Goal: Transaction & Acquisition: Purchase product/service

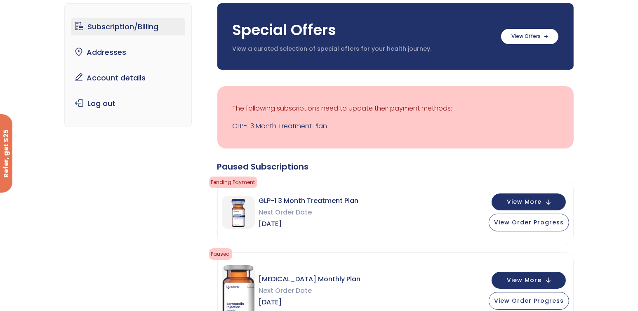
scroll to position [82, 0]
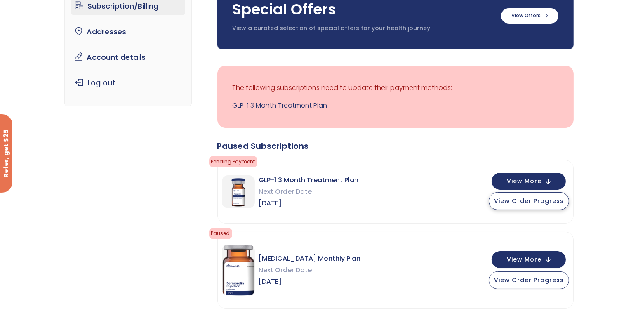
click at [535, 202] on span "View Order Progress" at bounding box center [529, 201] width 70 height 8
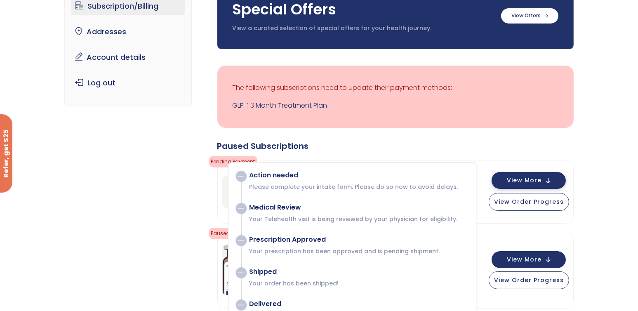
click at [529, 178] on span "View More" at bounding box center [524, 180] width 35 height 5
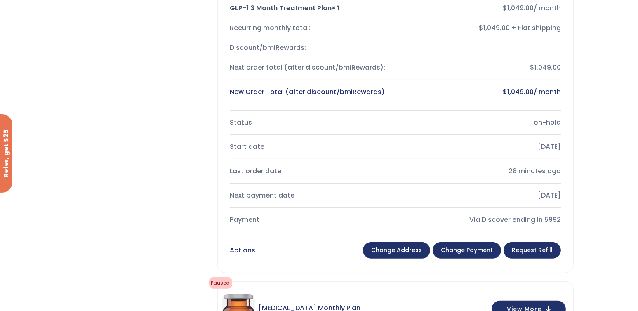
scroll to position [330, 0]
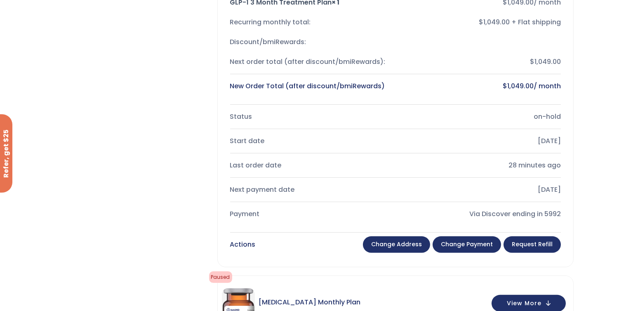
click at [461, 246] on link "Change payment" at bounding box center [466, 244] width 68 height 16
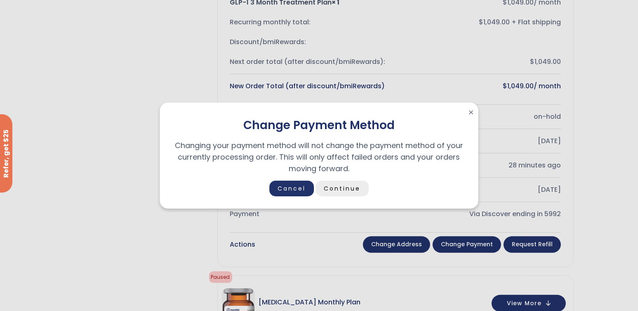
click at [346, 189] on link "Continue" at bounding box center [341, 189] width 53 height 16
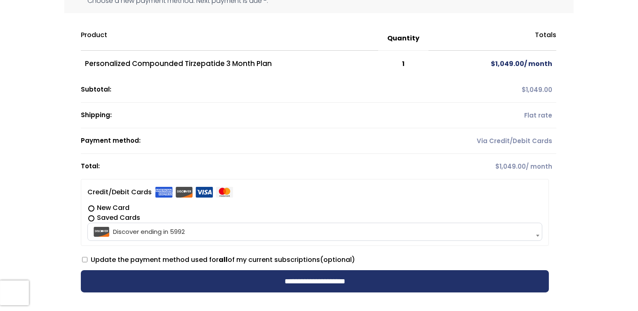
scroll to position [124, 0]
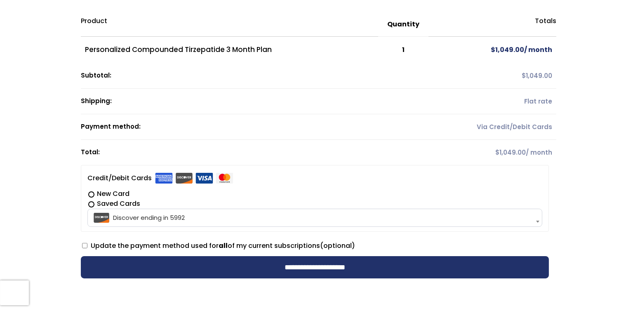
click at [195, 217] on span "Discover ending in 5992" at bounding box center [315, 217] width 450 height 17
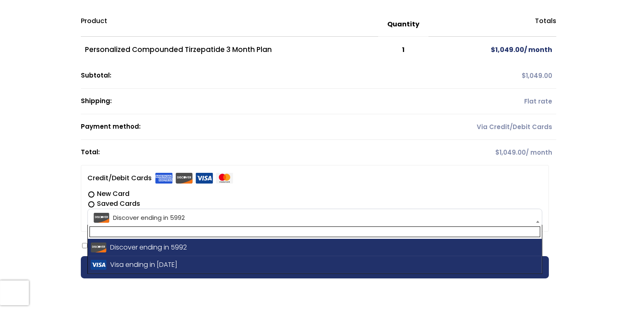
select select "**********"
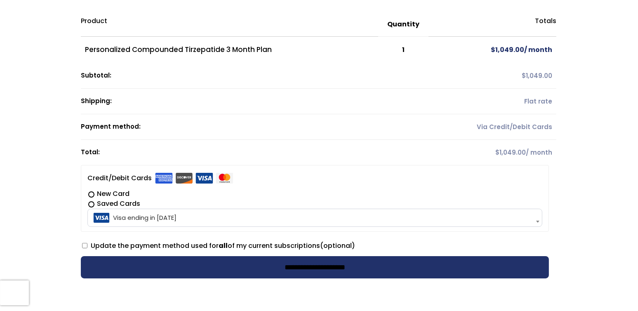
click at [317, 267] on input "**********" at bounding box center [315, 267] width 468 height 22
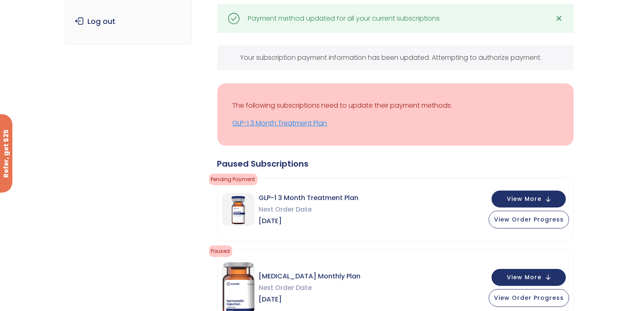
scroll to position [165, 0]
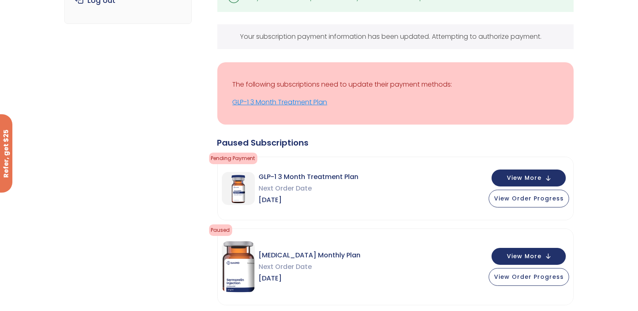
click at [266, 103] on link "GLP-1 3 Month Treatment Plan" at bounding box center [395, 102] width 326 height 12
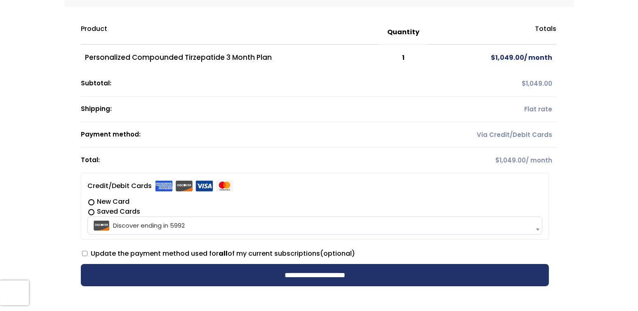
scroll to position [124, 0]
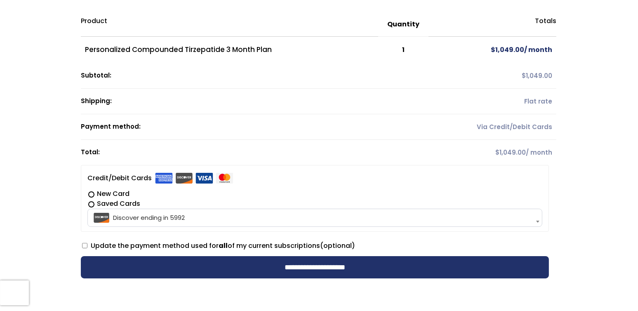
click at [179, 217] on span "Discover ending in 5992" at bounding box center [315, 217] width 450 height 17
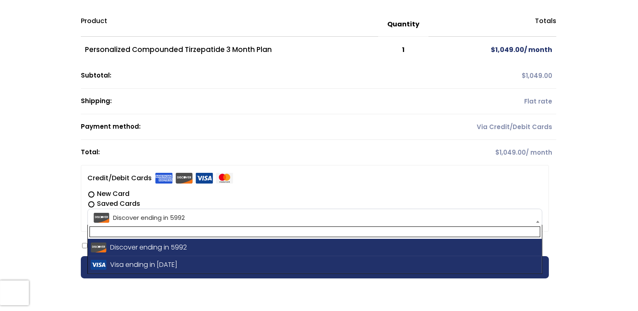
select select "**********"
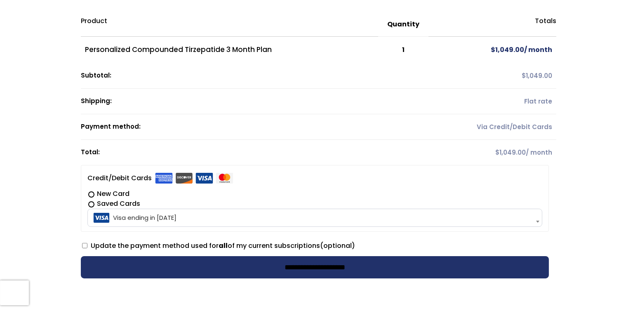
click at [340, 270] on input "**********" at bounding box center [315, 267] width 468 height 22
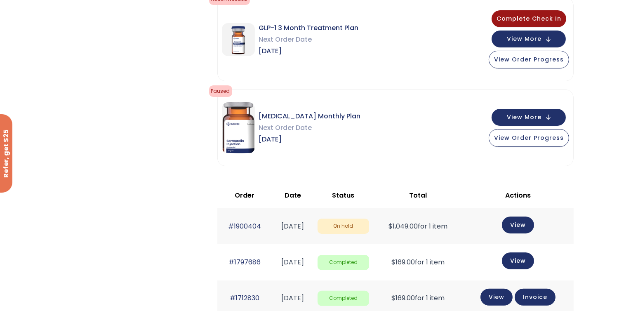
scroll to position [165, 0]
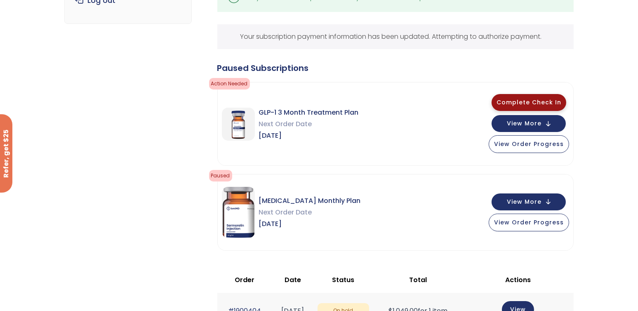
click at [543, 102] on span "Complete Check In" at bounding box center [528, 102] width 65 height 8
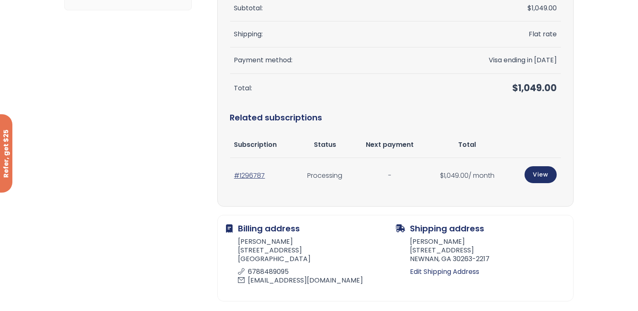
scroll to position [165, 0]
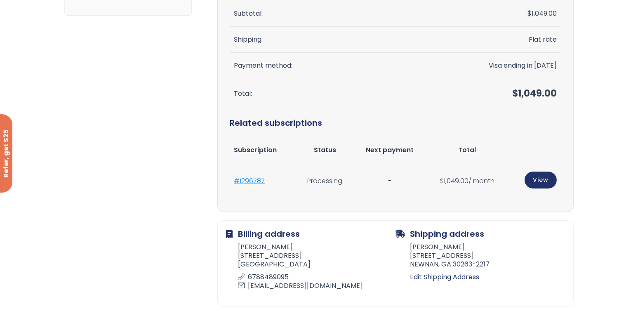
click at [251, 181] on link "#1296787" at bounding box center [249, 180] width 31 height 9
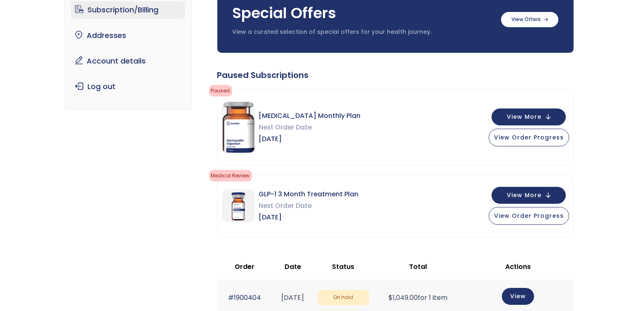
scroll to position [82, 0]
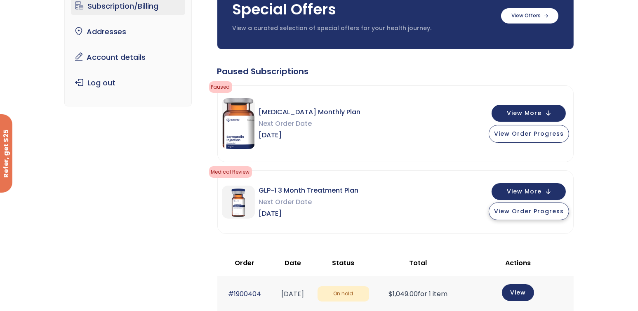
click at [523, 214] on span "View Order Progress" at bounding box center [529, 211] width 70 height 8
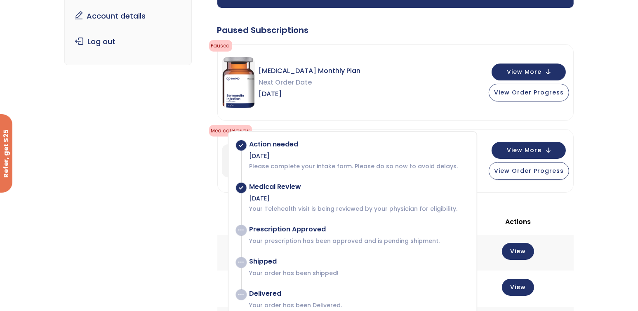
scroll to position [165, 0]
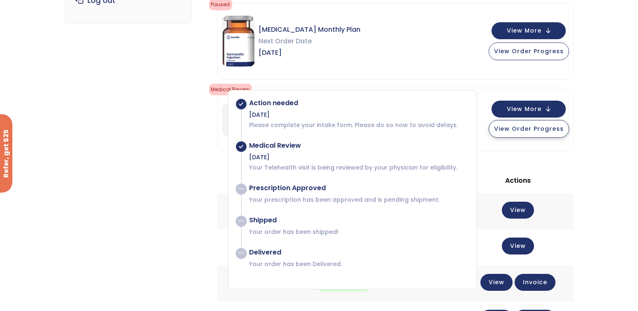
click at [530, 129] on span "View Order Progress" at bounding box center [529, 128] width 70 height 8
click at [540, 108] on span "View More" at bounding box center [524, 108] width 35 height 5
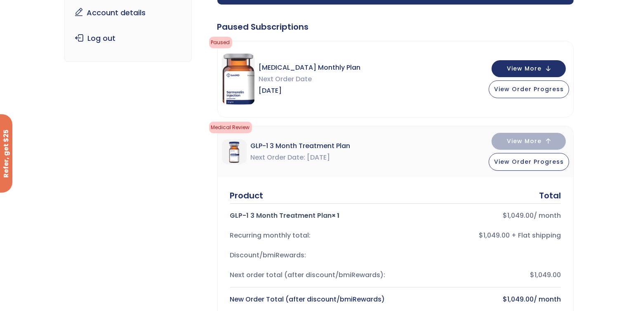
scroll to position [0, 0]
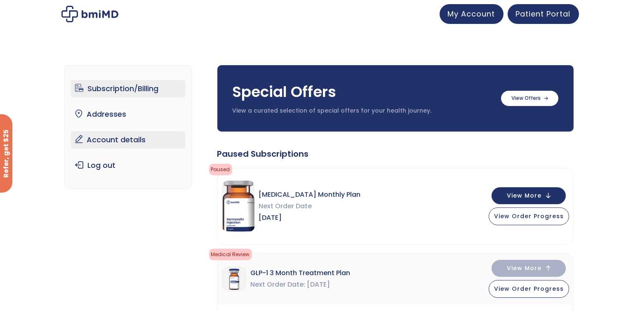
click at [134, 142] on link "Account details" at bounding box center [128, 139] width 114 height 17
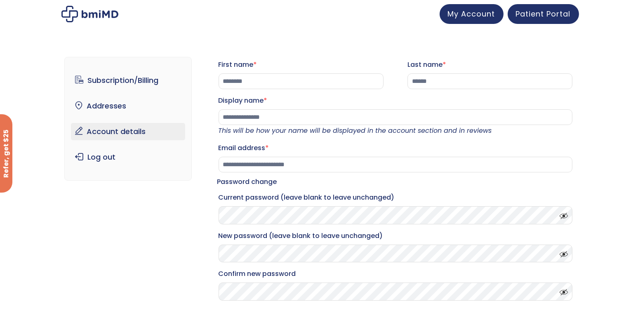
click at [100, 17] on img at bounding box center [89, 14] width 57 height 16
